Goal: Task Accomplishment & Management: Manage account settings

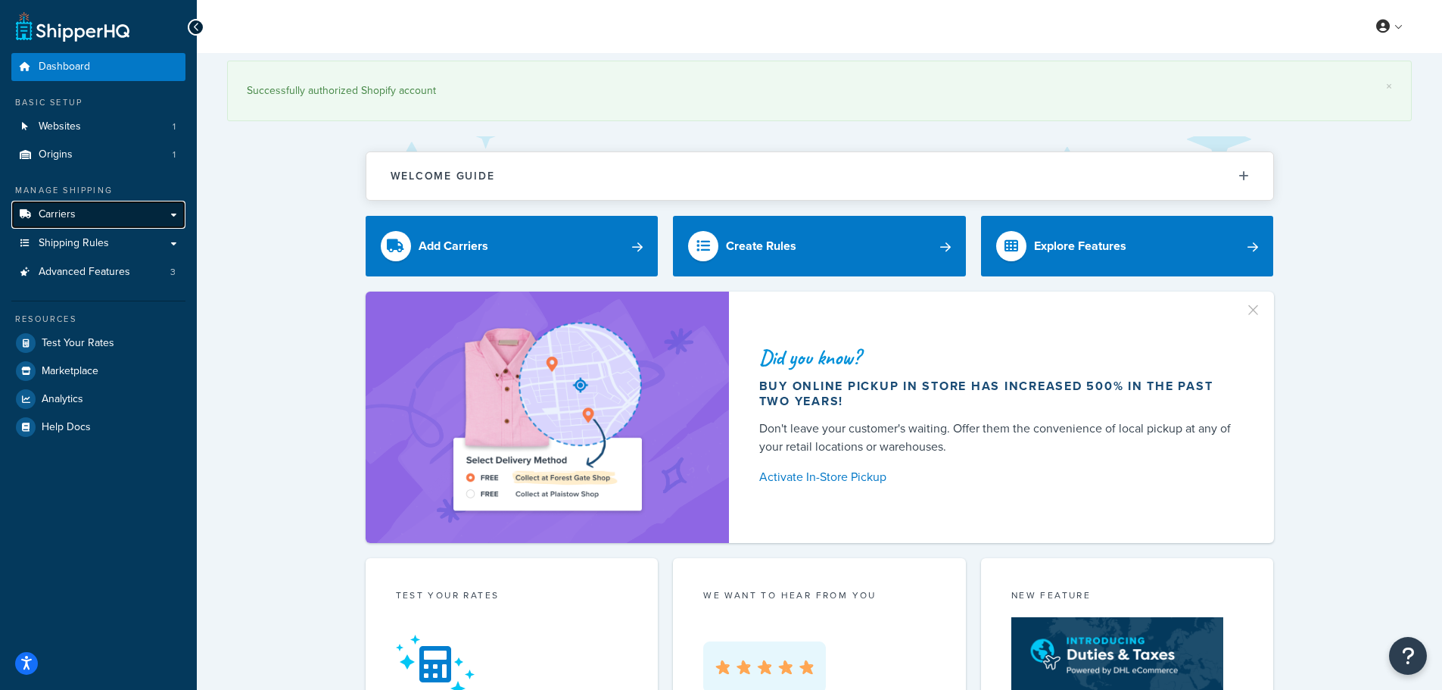
click at [108, 212] on link "Carriers" at bounding box center [98, 215] width 174 height 28
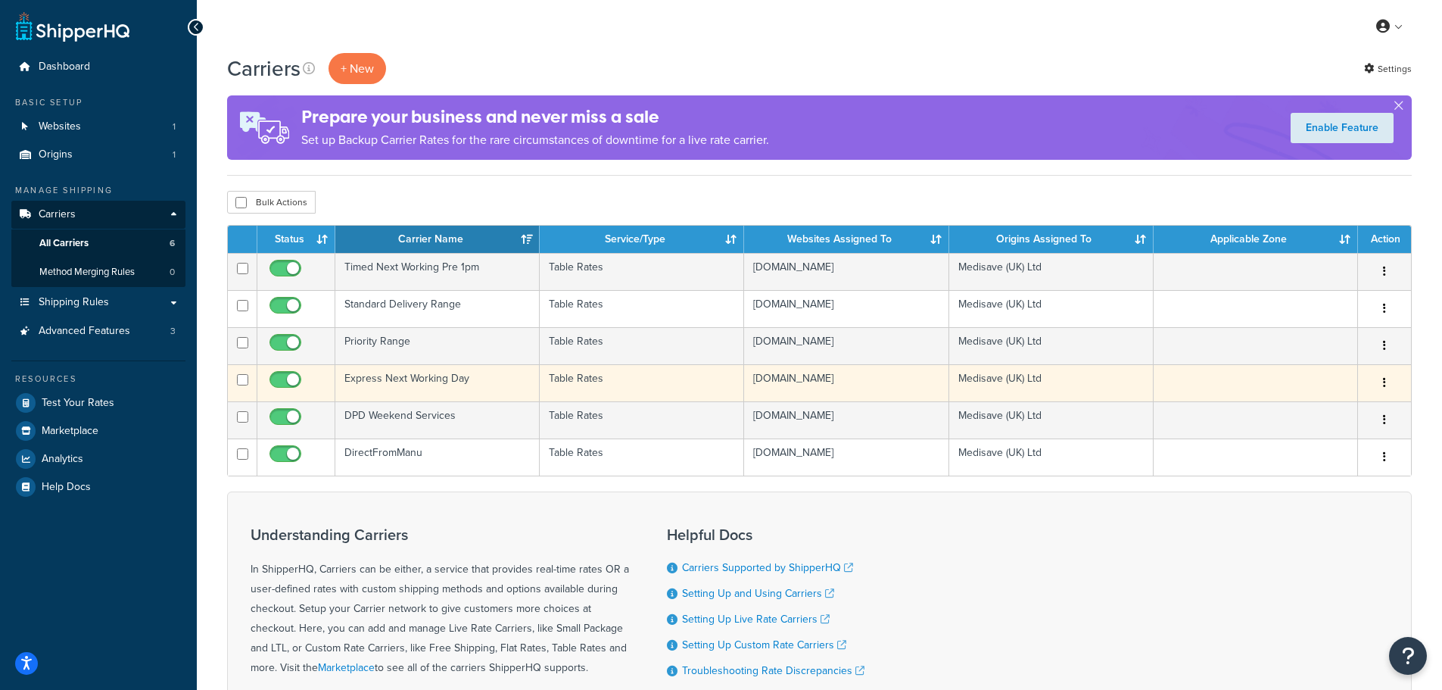
click at [419, 382] on td "Express Next Working Day" at bounding box center [437, 382] width 204 height 37
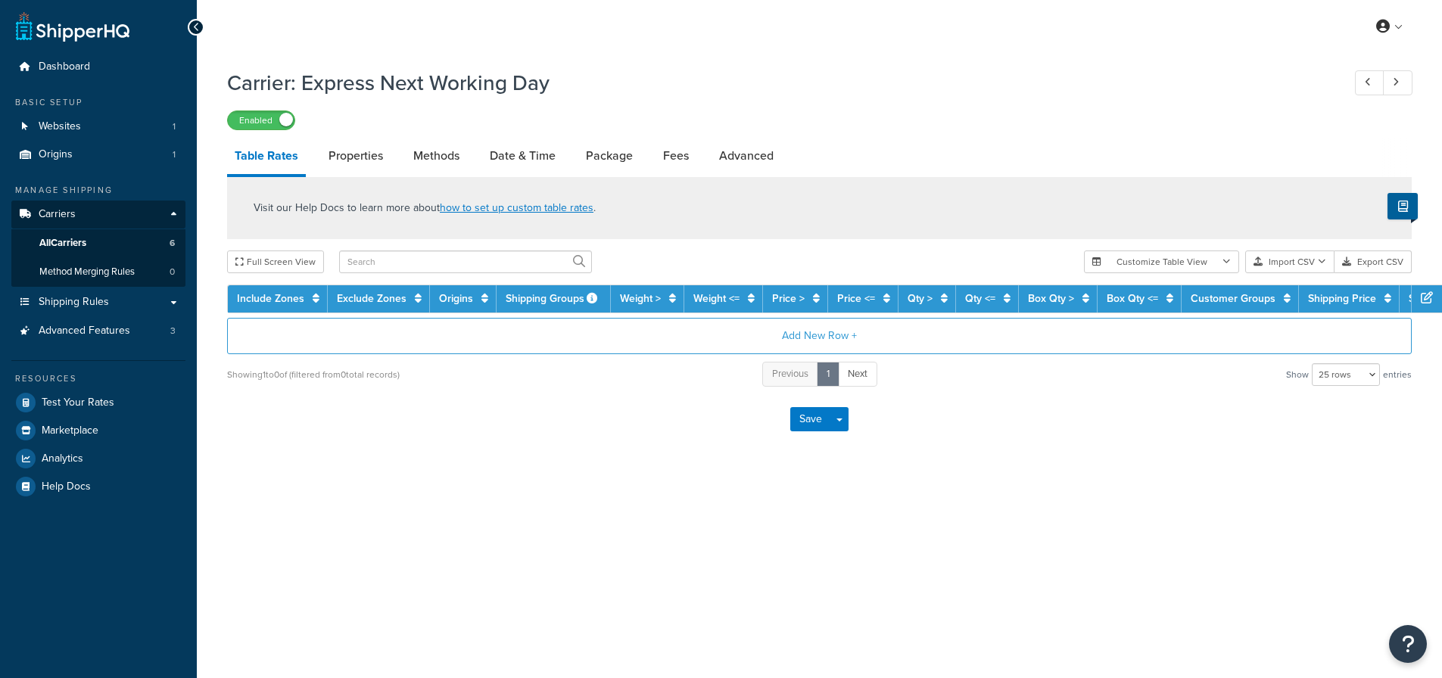
select select "25"
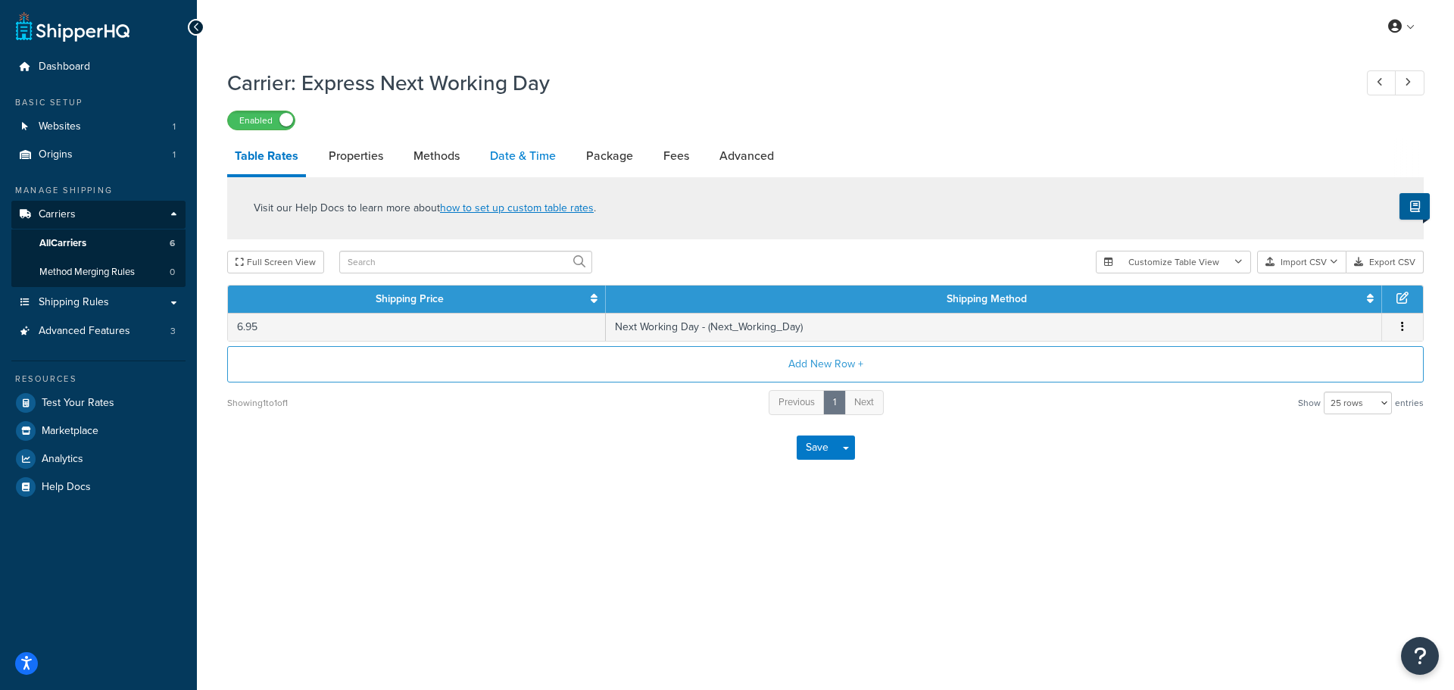
click at [506, 150] on link "Date & Time" at bounding box center [522, 156] width 81 height 36
